Goal: Task Accomplishment & Management: Manage account settings

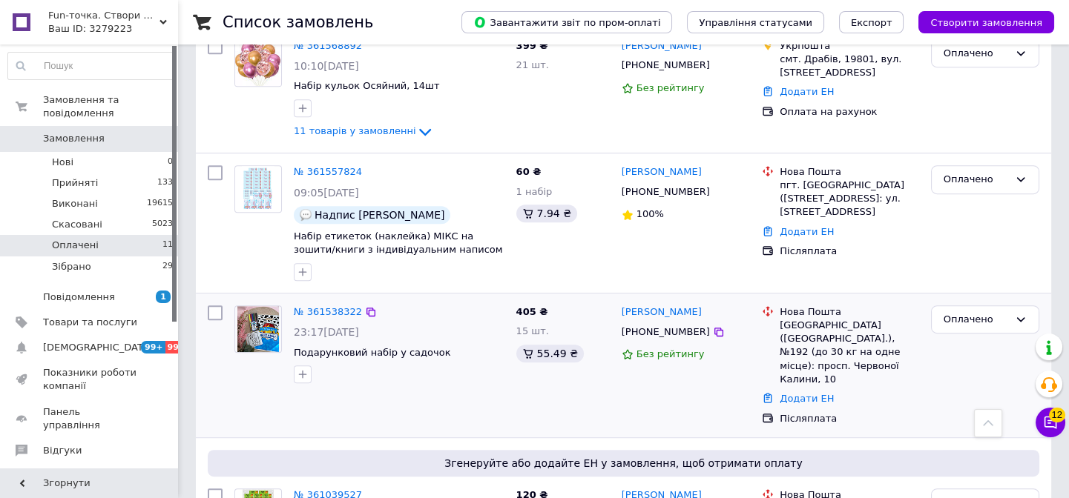
scroll to position [1582, 0]
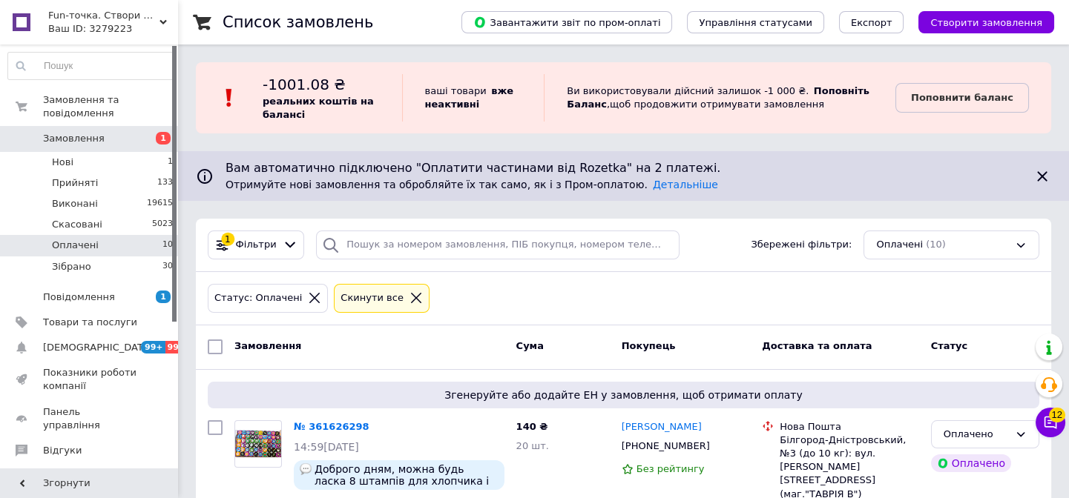
click at [979, 222] on div "1 Фільтри Збережені фільтри: Оплачені (10)" at bounding box center [623, 245] width 855 height 53
click at [162, 260] on span "22" at bounding box center [167, 266] width 10 height 13
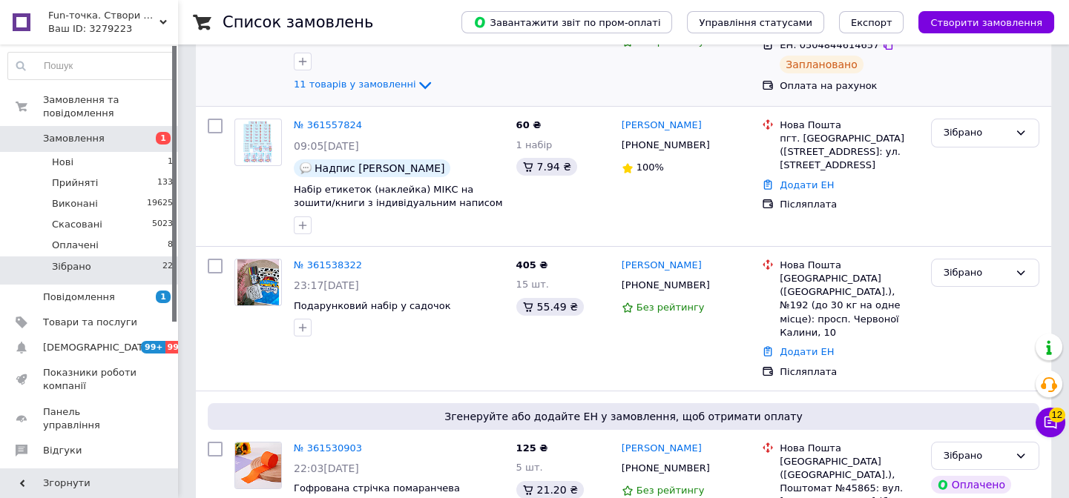
scroll to position [404, 0]
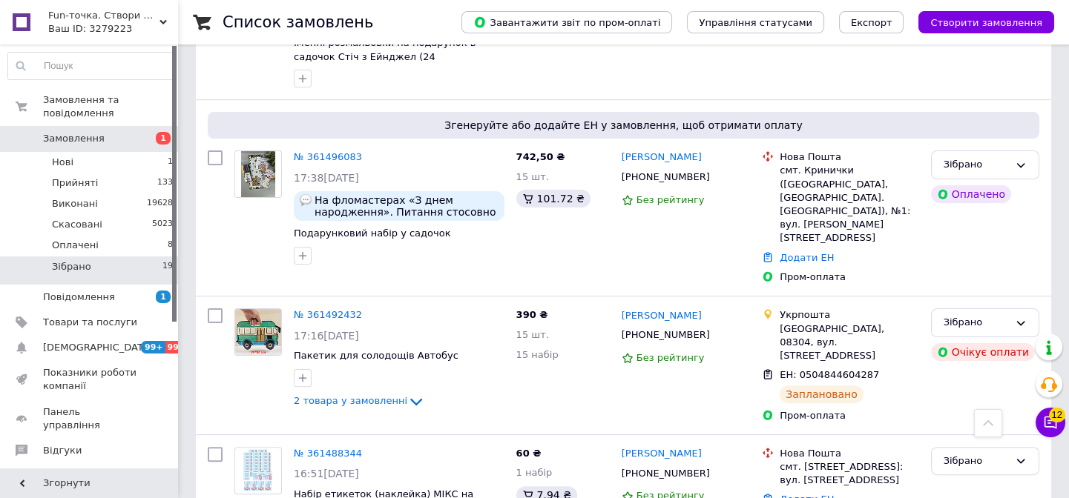
scroll to position [1146, 0]
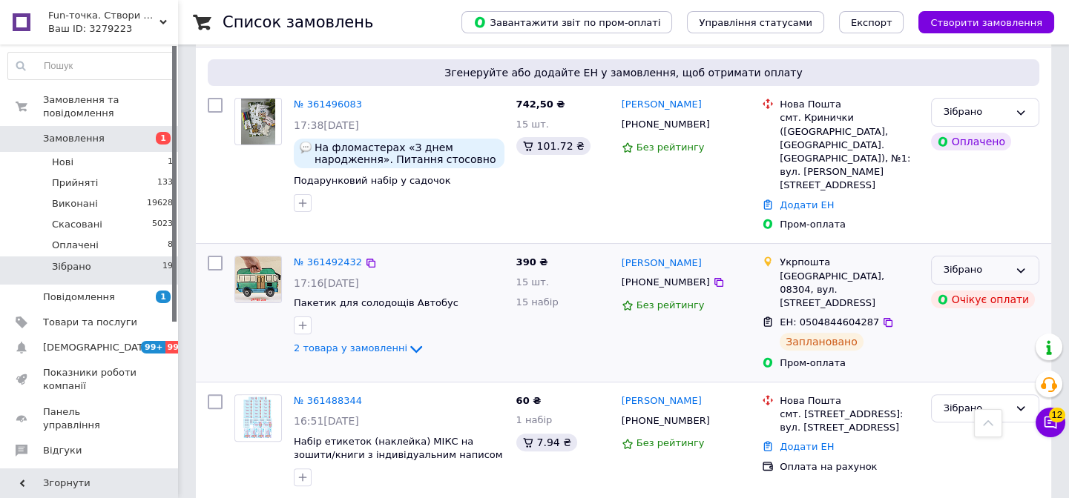
click at [993, 263] on div "Зібрано" at bounding box center [975, 271] width 65 height 16
click at [971, 315] on li "Виконано" at bounding box center [984, 328] width 107 height 27
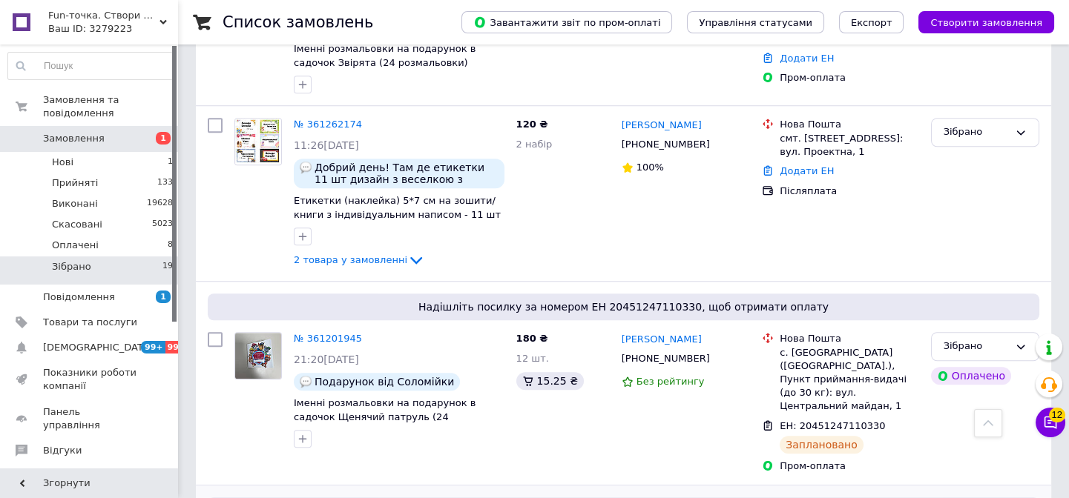
scroll to position [2805, 0]
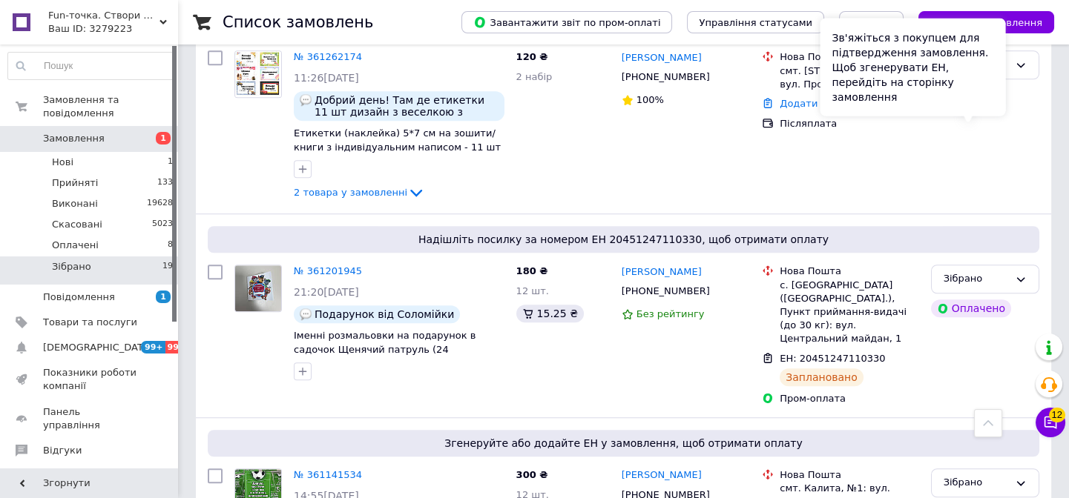
click at [989, 96] on div "Зв'яжіться з покупцем для підтвердження замовлення. Щоб згенерувати ЕН, перейді…" at bounding box center [912, 67] width 185 height 98
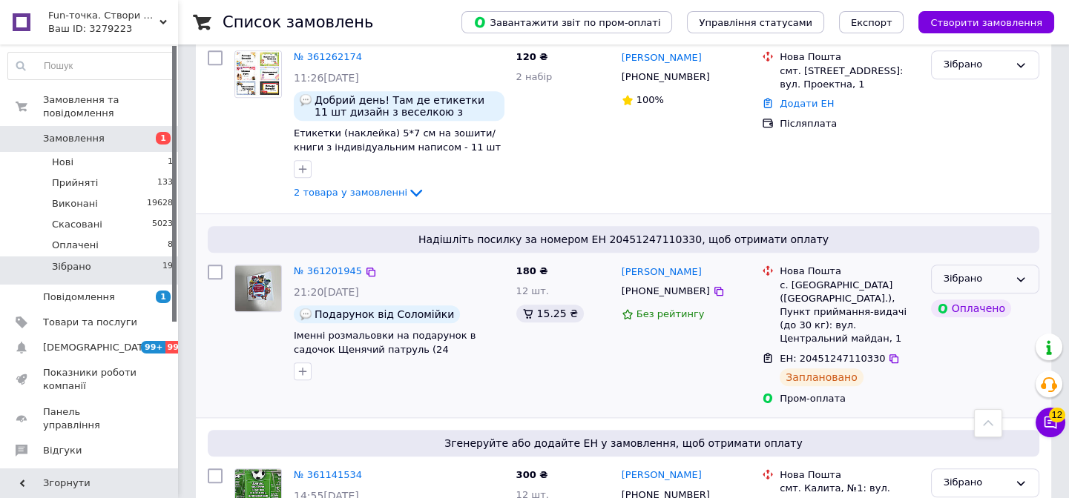
click at [1012, 265] on div "Зібрано" at bounding box center [985, 279] width 108 height 29
click at [970, 324] on li "Виконано" at bounding box center [984, 337] width 107 height 27
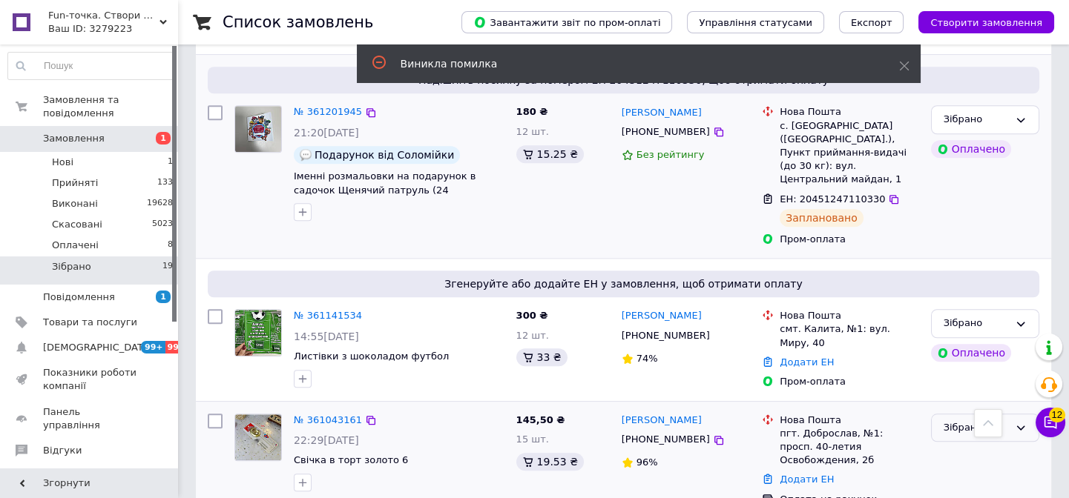
scroll to position [2983, 0]
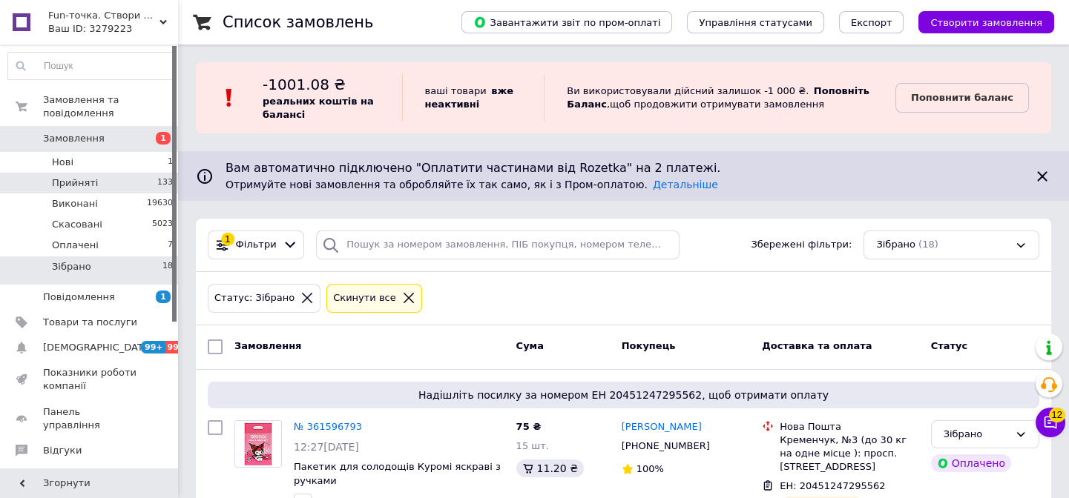
click at [146, 173] on li "Прийняті 133" at bounding box center [91, 183] width 182 height 21
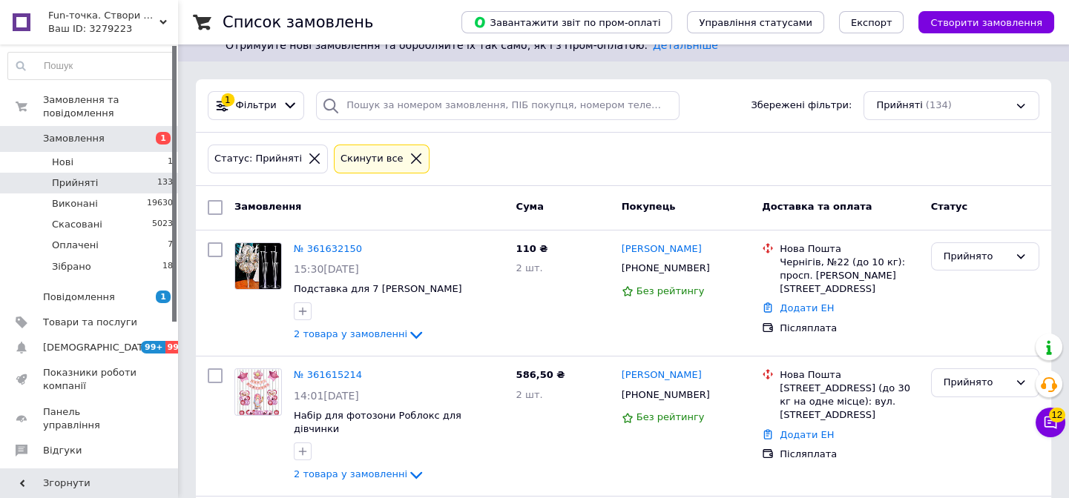
scroll to position [67, 0]
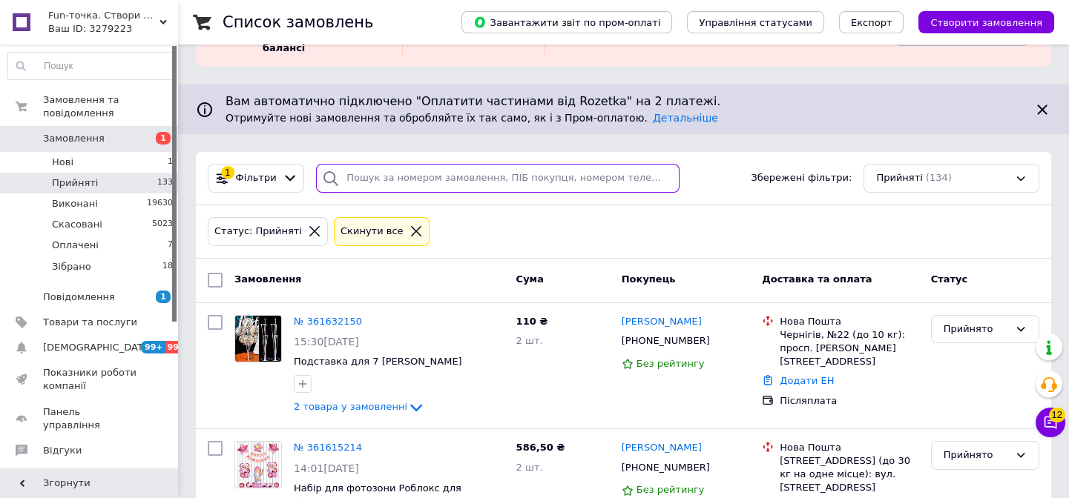
drag, startPoint x: 435, startPoint y: 178, endPoint x: 443, endPoint y: 174, distance: 9.0
click at [436, 178] on input "search" at bounding box center [497, 178] width 363 height 29
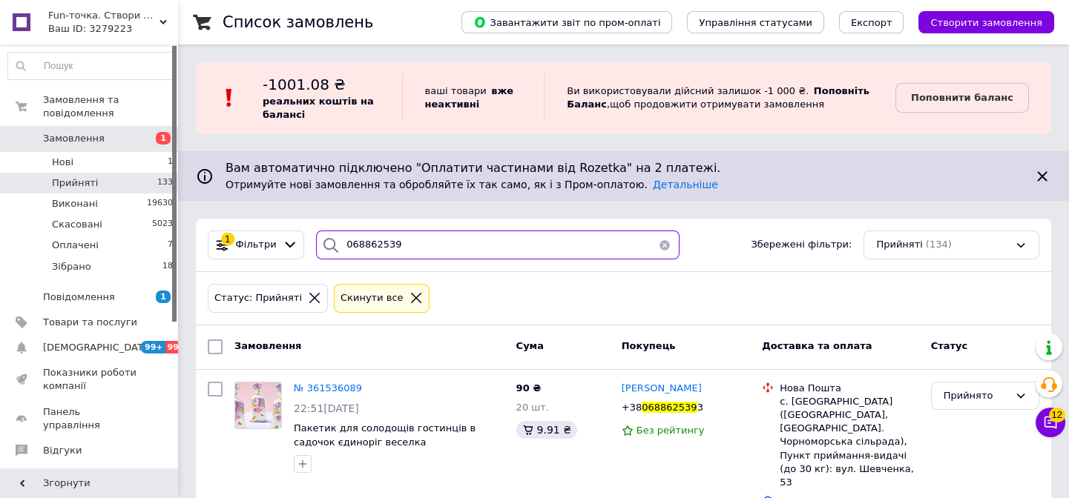
type input "0688625393"
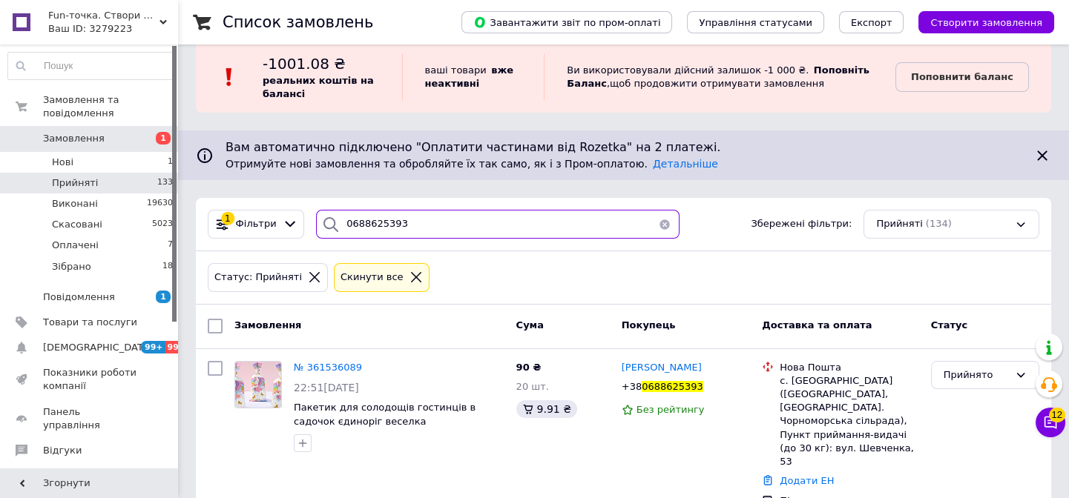
scroll to position [32, 0]
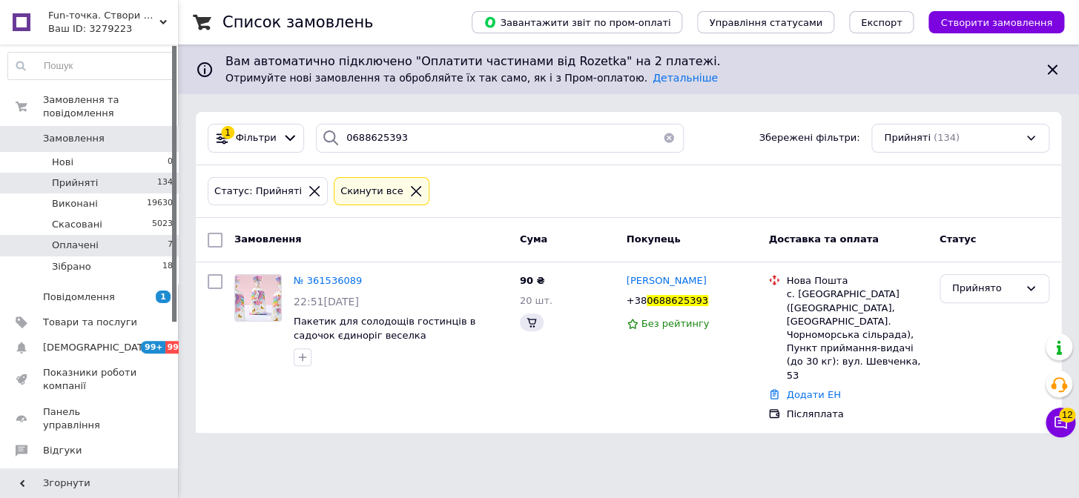
click at [139, 235] on li "Оплачені 7" at bounding box center [91, 245] width 182 height 21
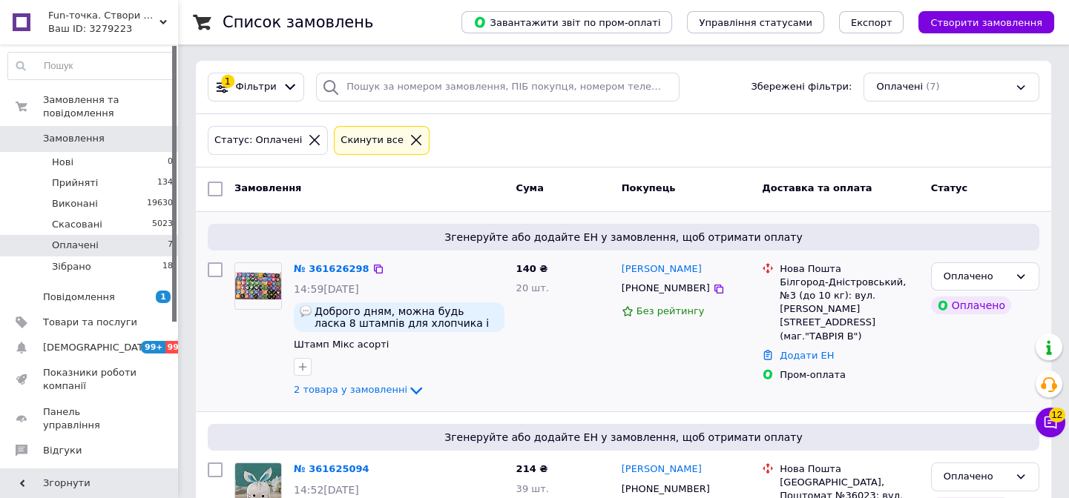
scroll to position [202, 0]
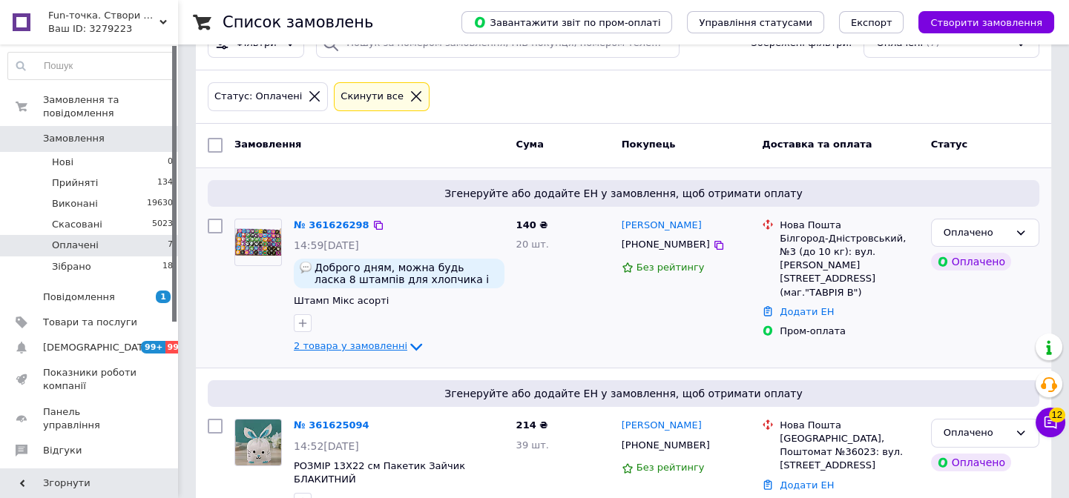
click at [316, 341] on span "2 товара у замовленні" at bounding box center [350, 346] width 113 height 11
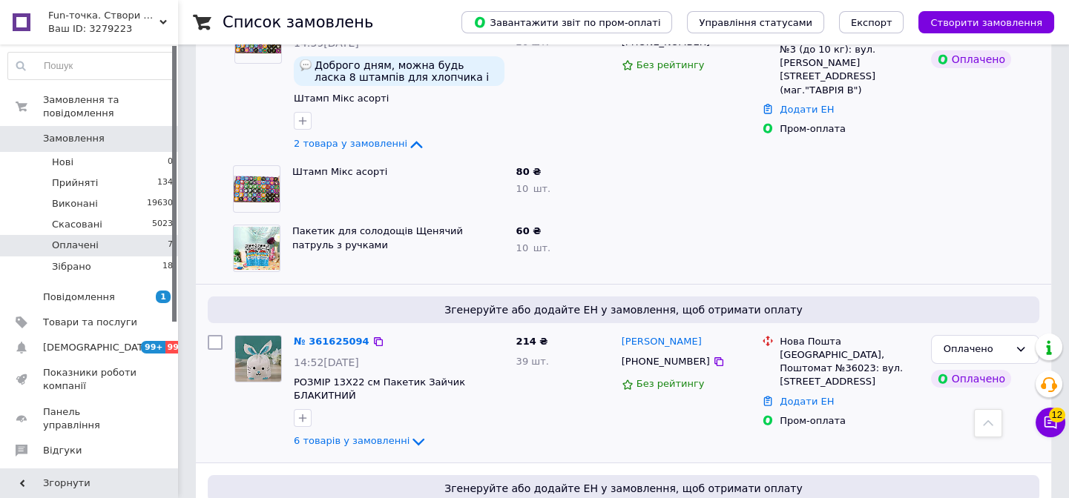
scroll to position [269, 0]
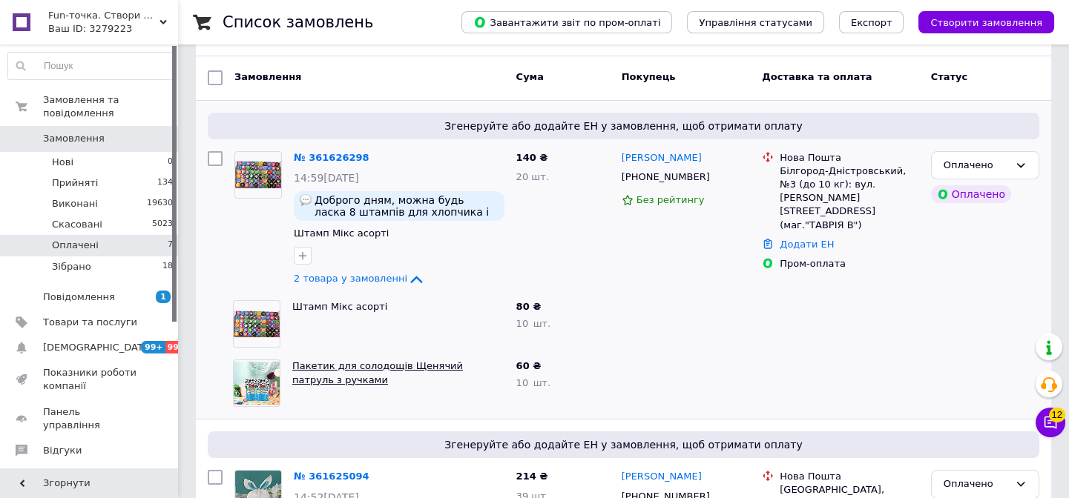
click at [349, 366] on link "Пакетик для солодощів Щенячий патруль з ручками" at bounding box center [377, 372] width 171 height 25
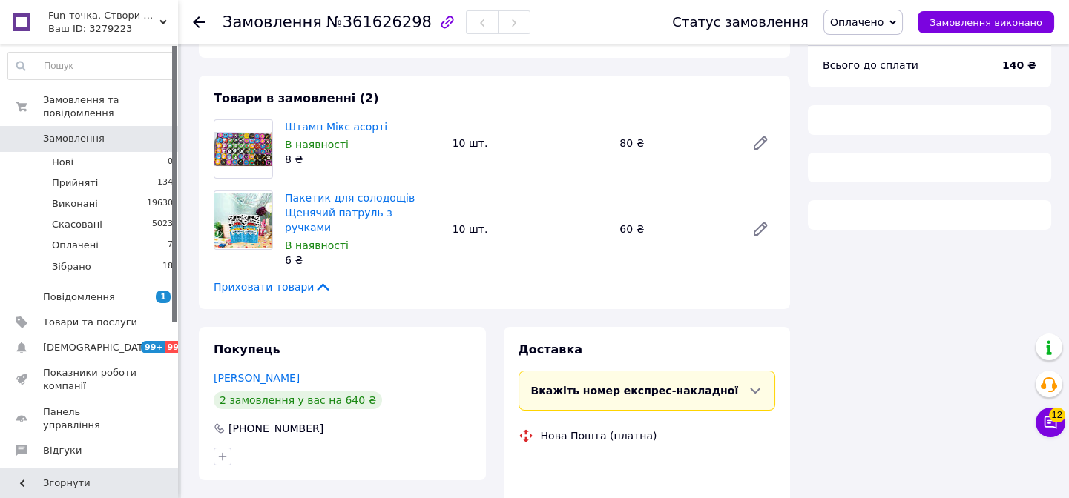
scroll to position [134, 0]
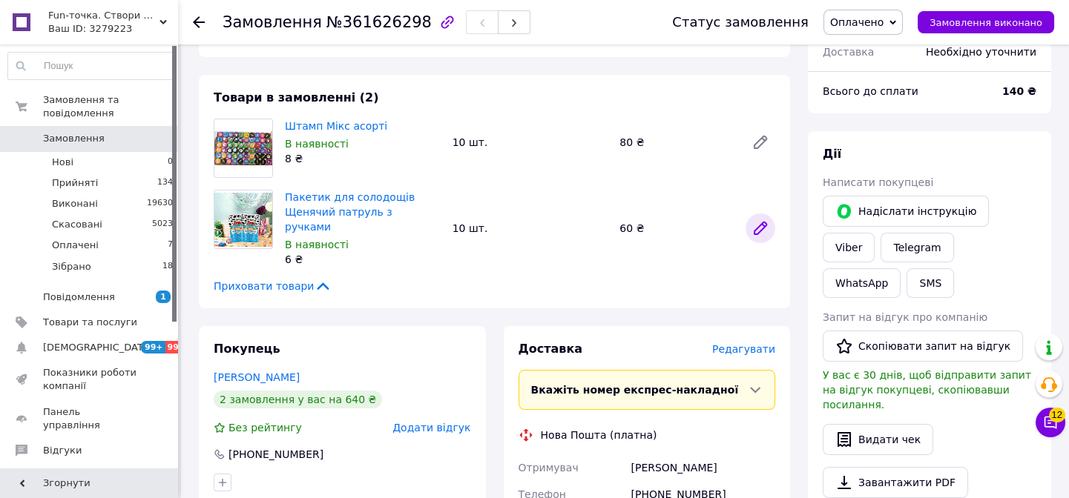
click at [764, 222] on icon at bounding box center [760, 228] width 12 height 12
click at [105, 257] on li "Зібрано 18" at bounding box center [91, 271] width 182 height 28
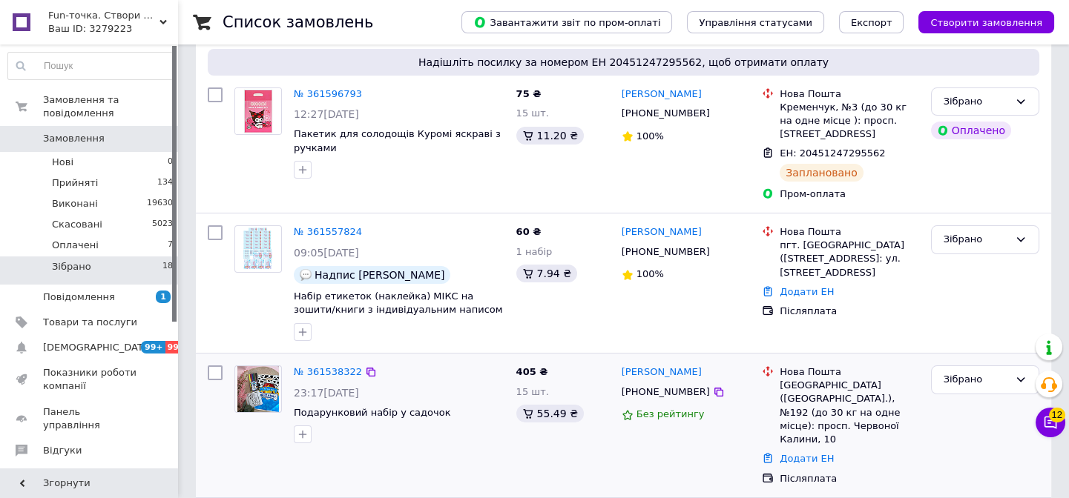
scroll to position [337, 0]
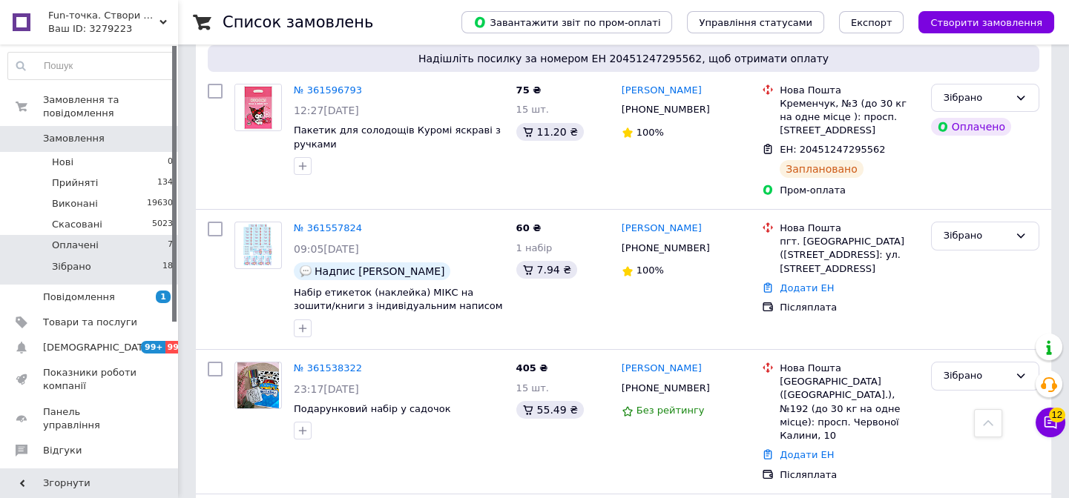
click at [159, 235] on li "Оплачені 7" at bounding box center [91, 245] width 182 height 21
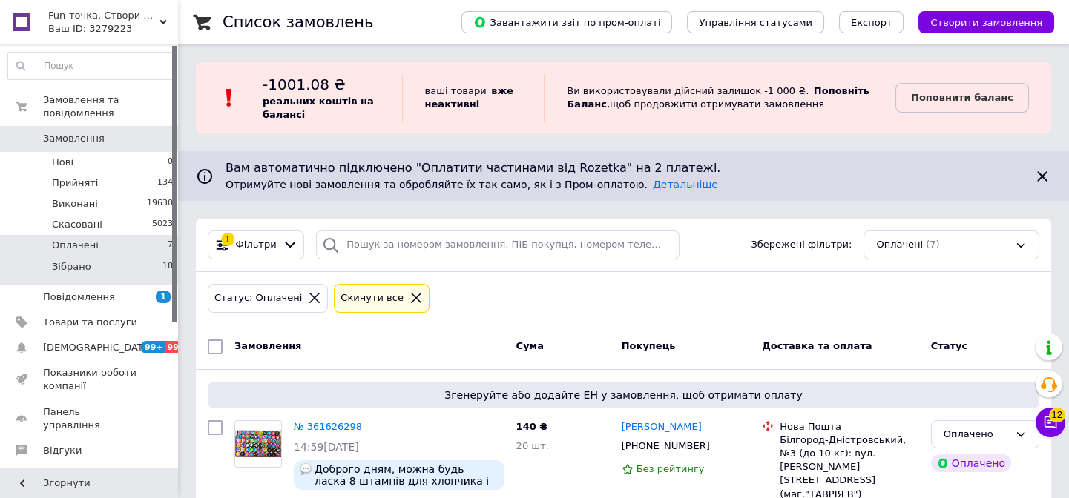
click at [105, 257] on li "Зібрано 18" at bounding box center [91, 271] width 182 height 28
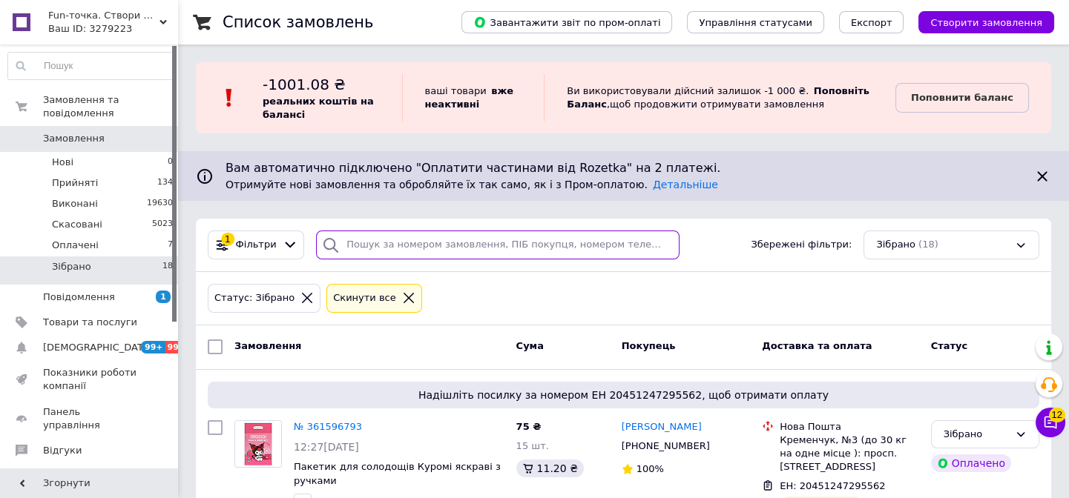
click at [364, 244] on input "search" at bounding box center [497, 245] width 363 height 29
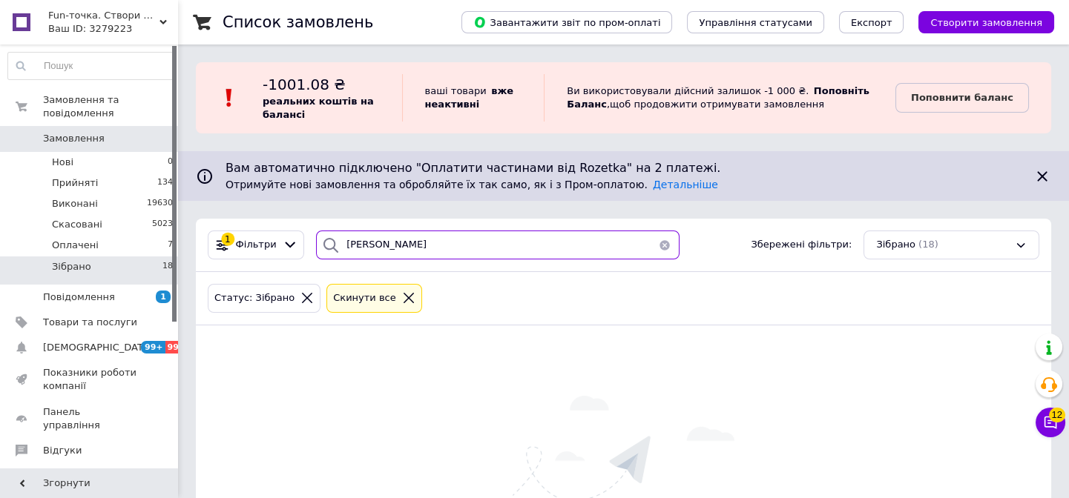
type input "[PERSON_NAME]"
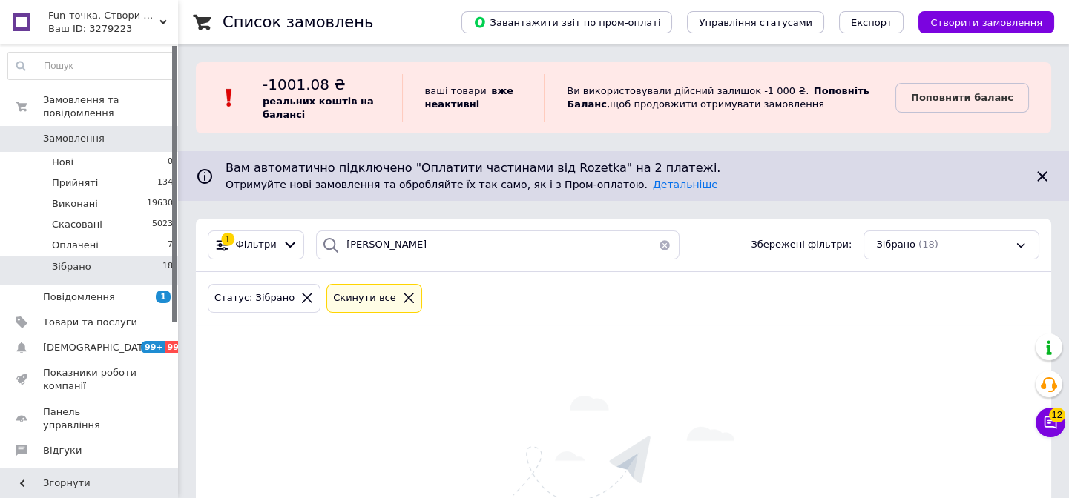
click at [88, 132] on span "Замовлення" at bounding box center [74, 138] width 62 height 13
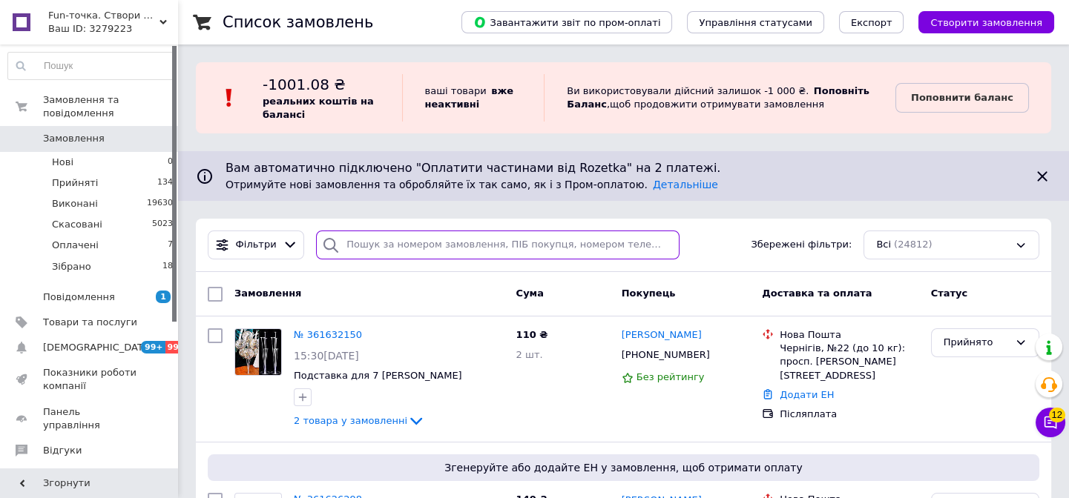
click at [387, 248] on input "search" at bounding box center [497, 245] width 363 height 29
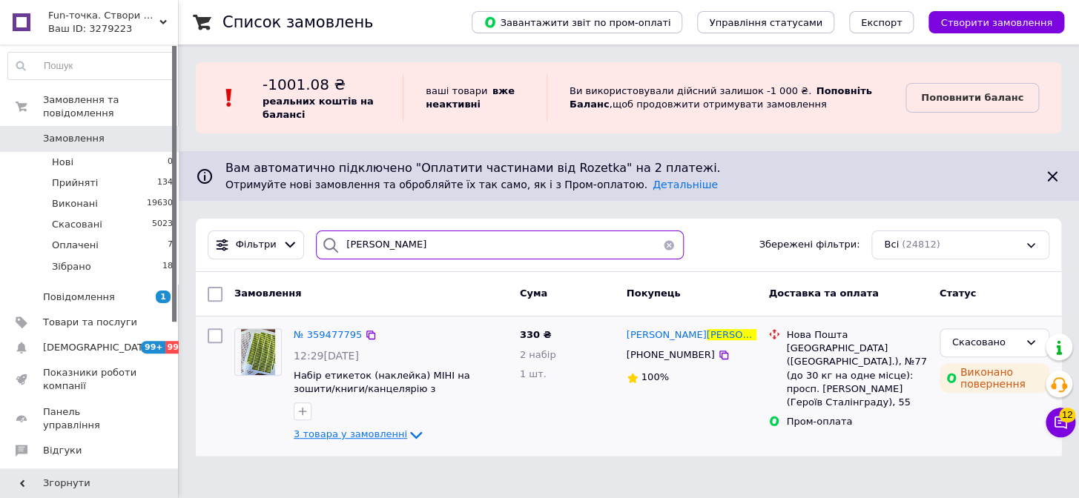
type input "[PERSON_NAME]"
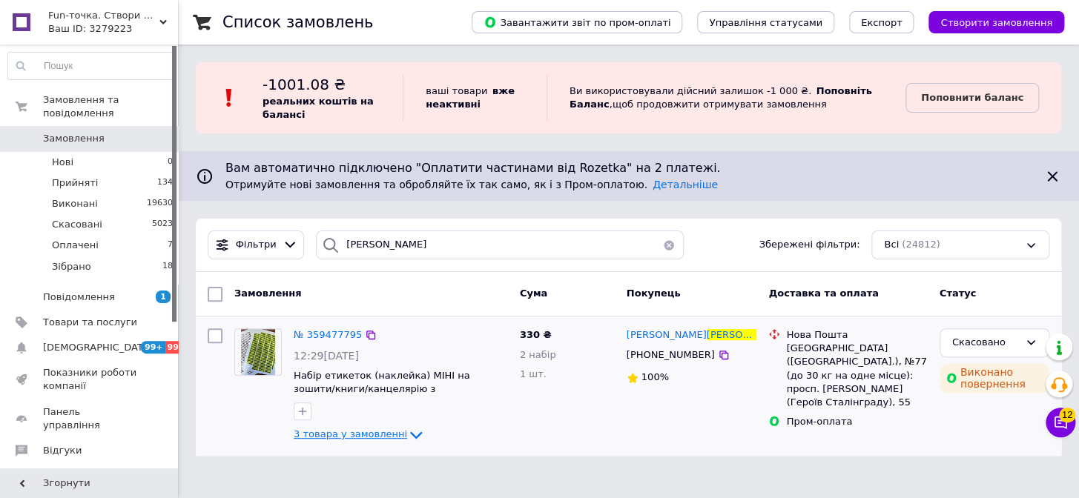
click at [354, 434] on span "3 товара у замовленні" at bounding box center [350, 434] width 113 height 11
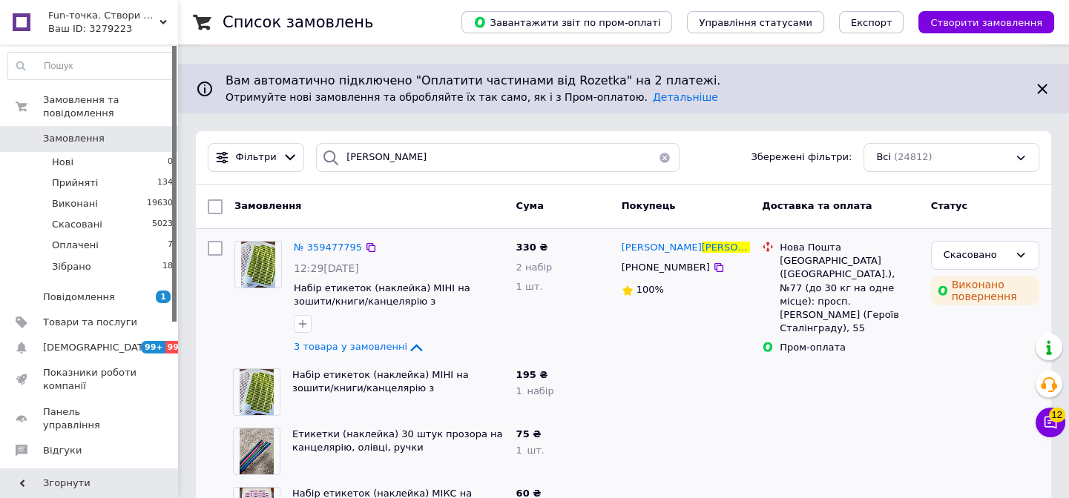
scroll to position [154, 0]
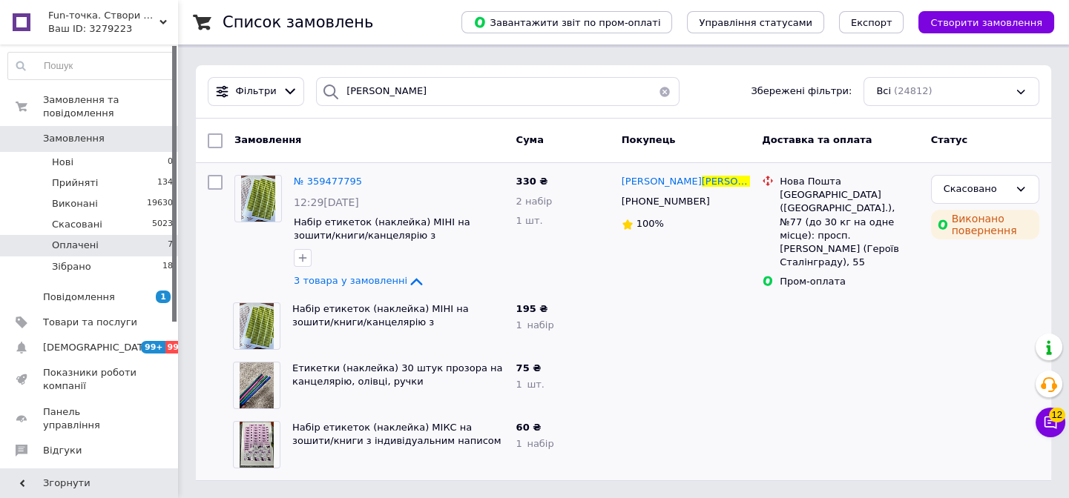
click at [98, 235] on li "Оплачені 7" at bounding box center [91, 245] width 182 height 21
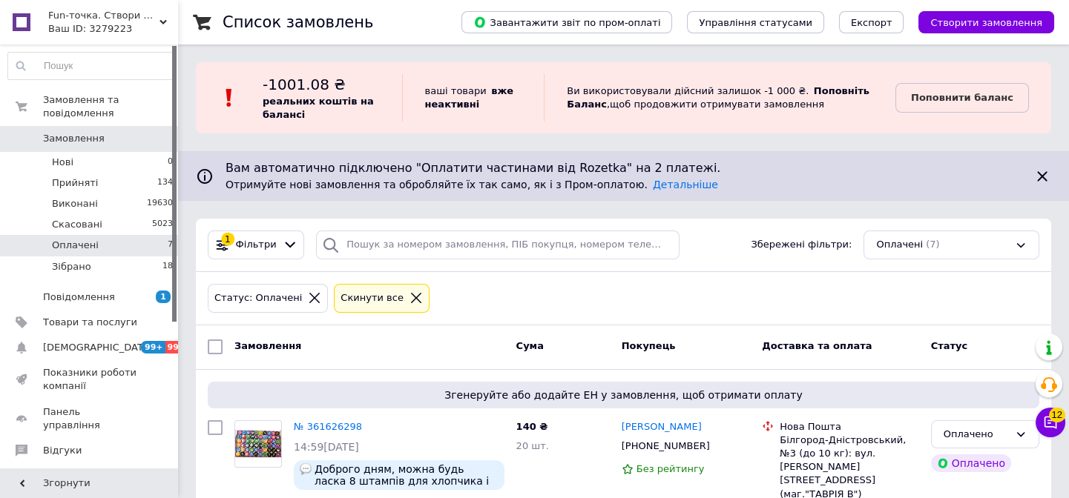
click at [128, 132] on span "Замовлення" at bounding box center [90, 138] width 94 height 13
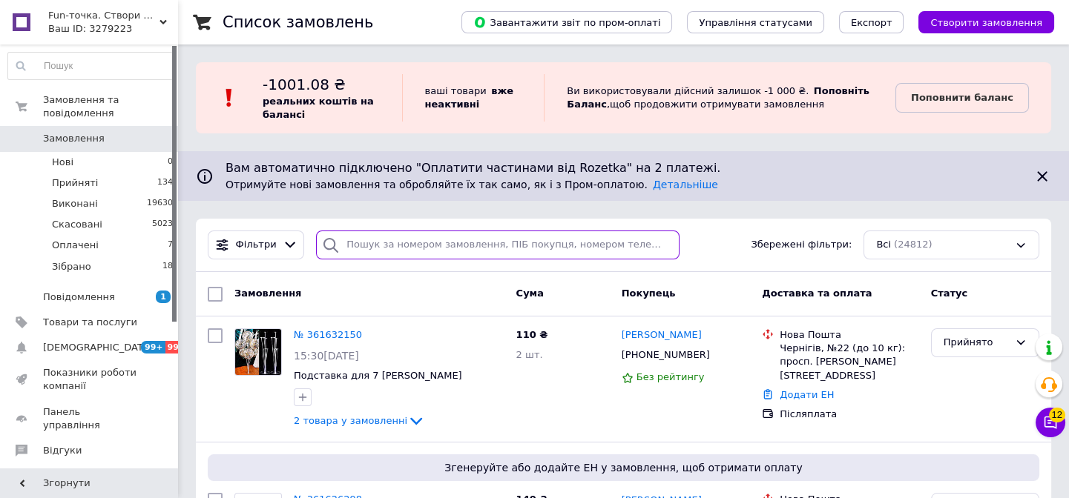
click at [445, 245] on input "search" at bounding box center [497, 245] width 363 height 29
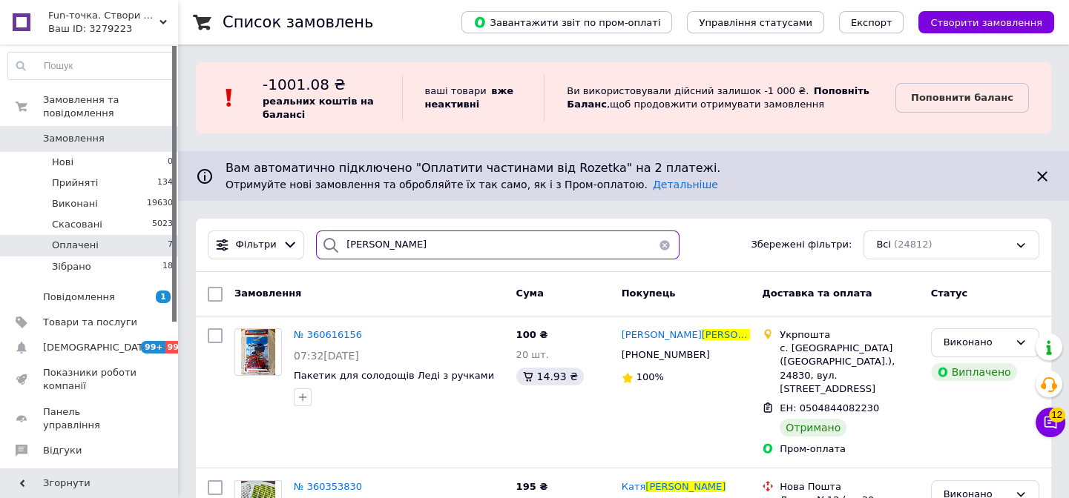
type input "[PERSON_NAME]"
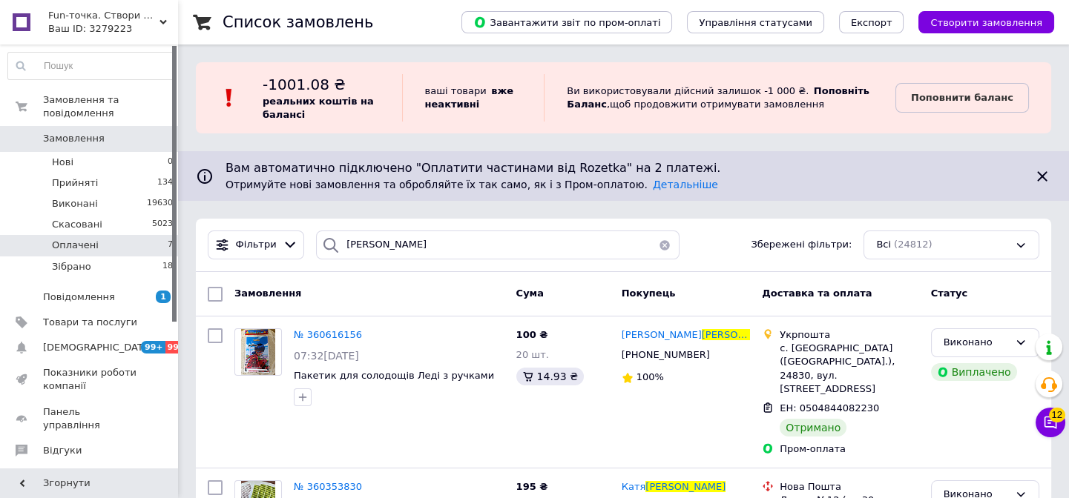
click at [156, 237] on li "Оплачені 7" at bounding box center [91, 245] width 182 height 21
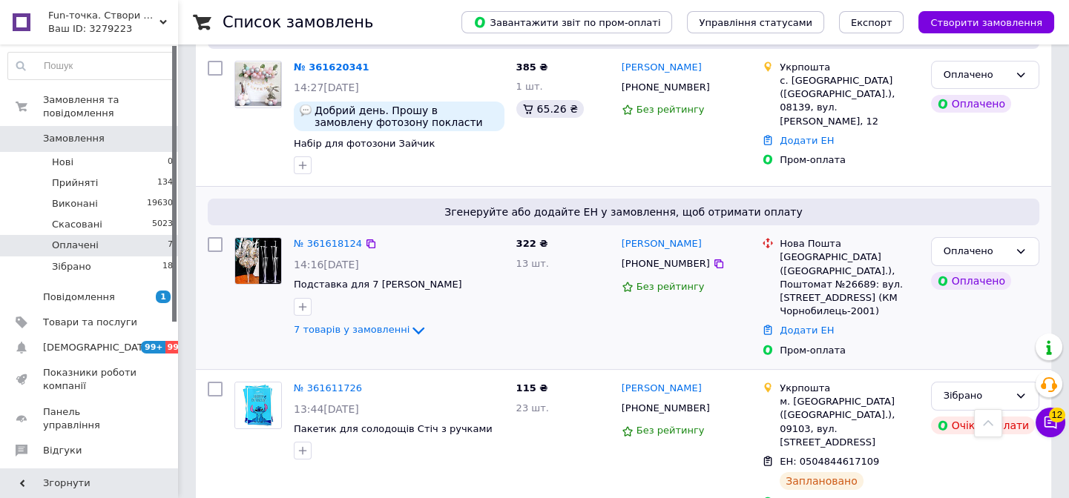
scroll to position [727, 0]
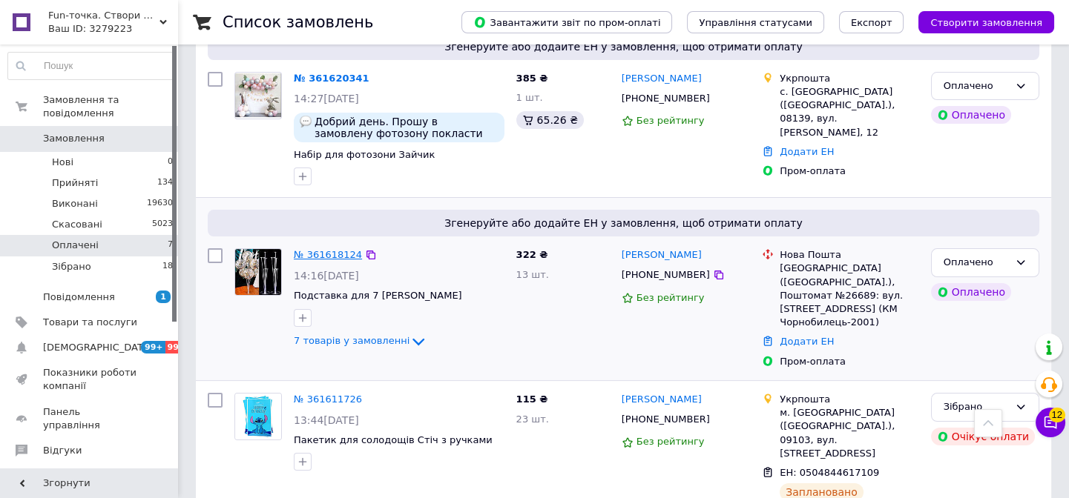
click at [332, 249] on link "№ 361618124" at bounding box center [328, 254] width 68 height 11
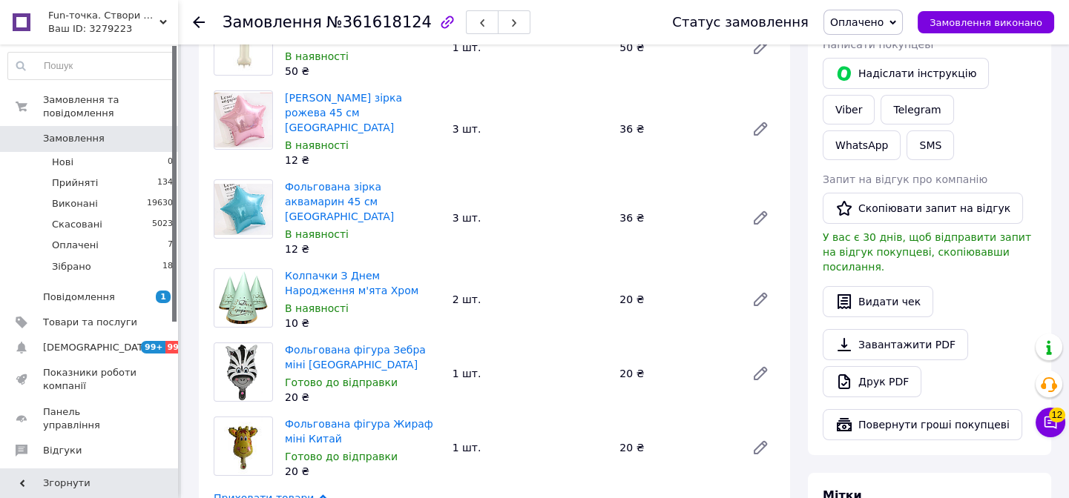
scroll to position [269, 0]
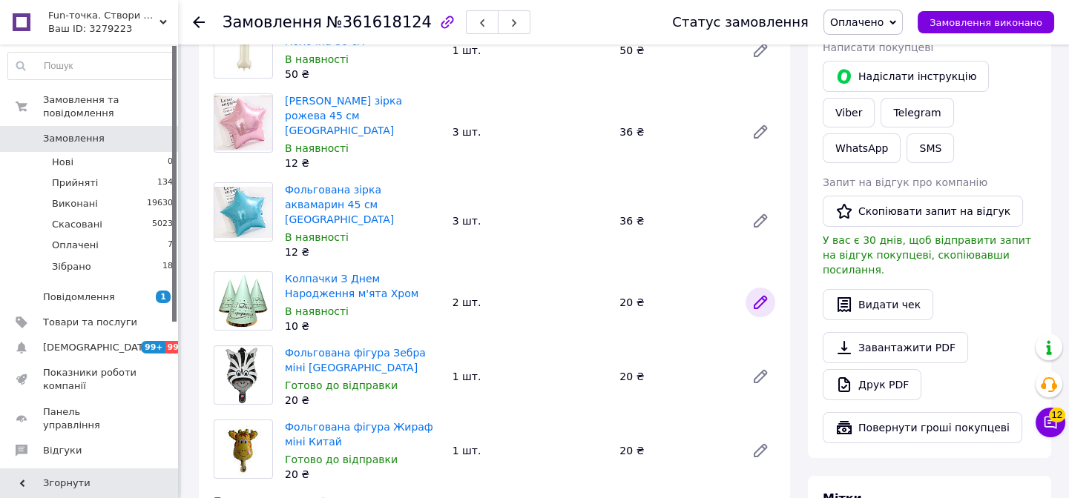
click at [755, 294] on icon at bounding box center [760, 303] width 18 height 18
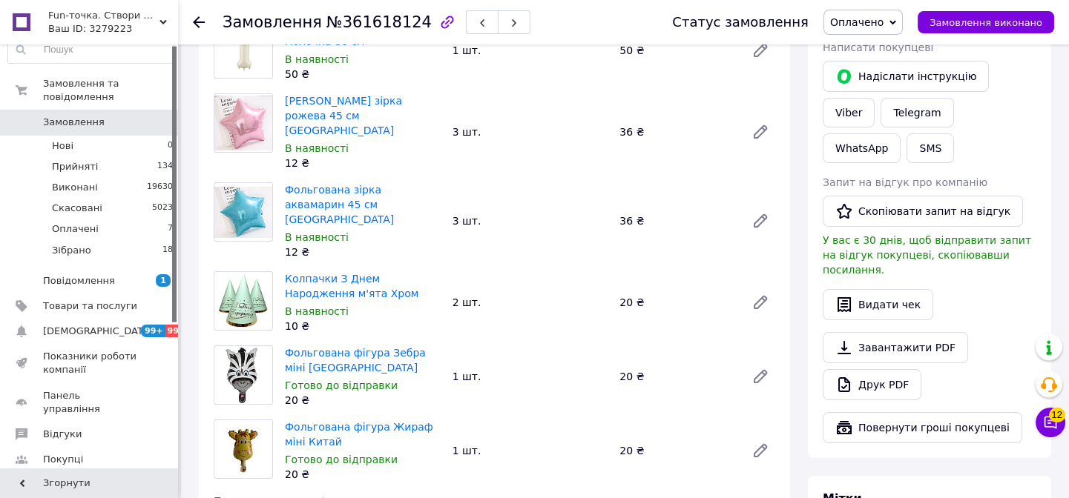
scroll to position [67, 0]
